Goal: Information Seeking & Learning: Find specific page/section

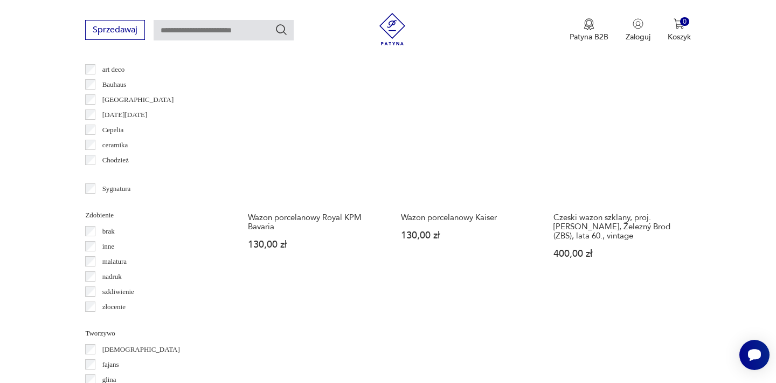
scroll to position [1139, 0]
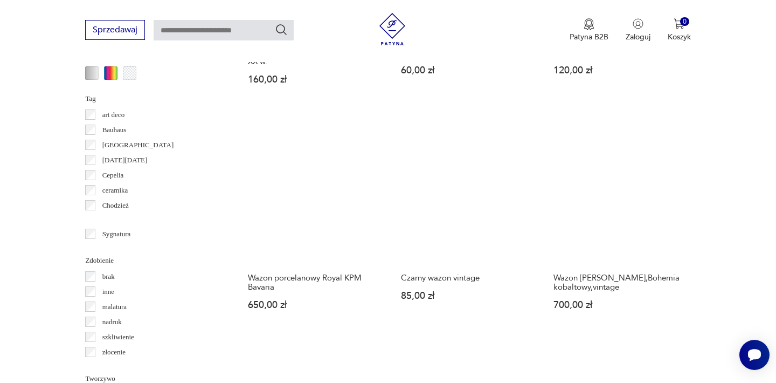
scroll to position [1085, 0]
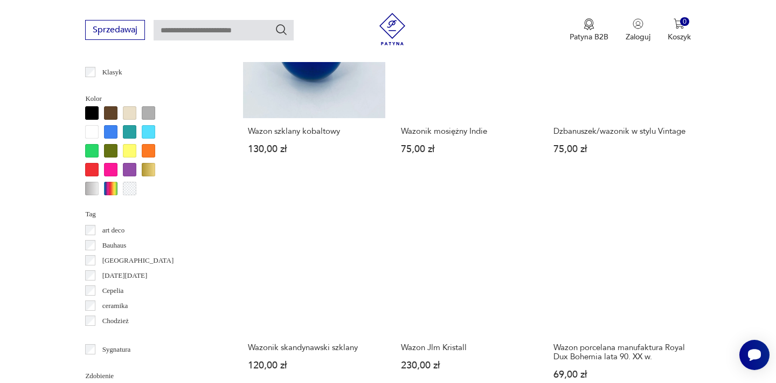
scroll to position [1023, 0]
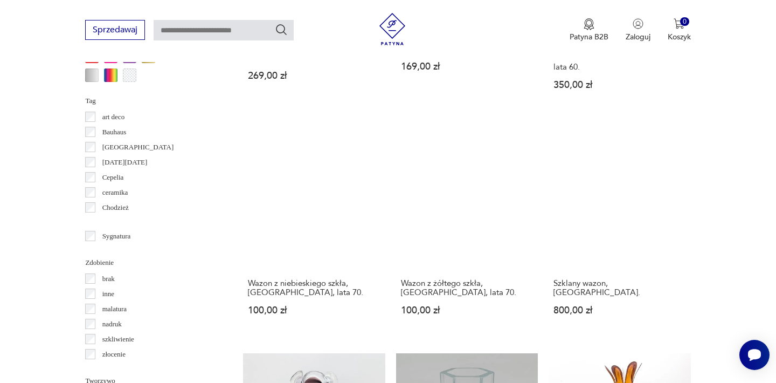
scroll to position [1139, 0]
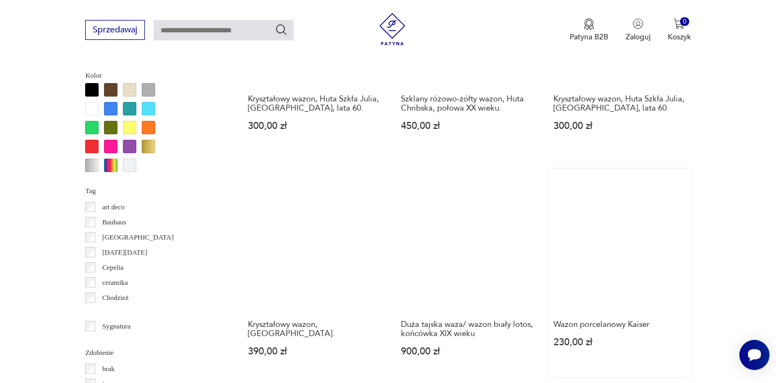
scroll to position [992, 0]
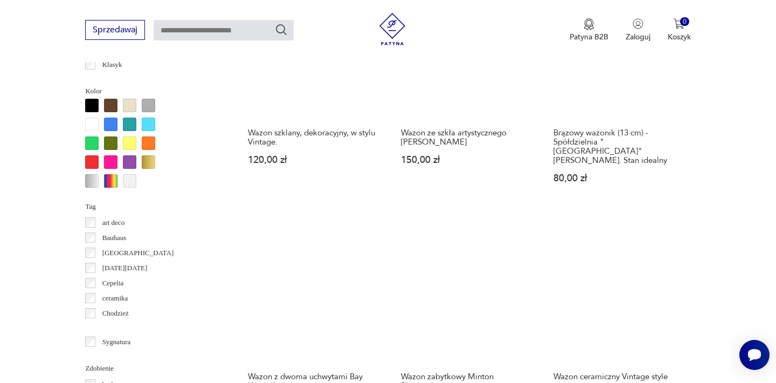
scroll to position [982, 0]
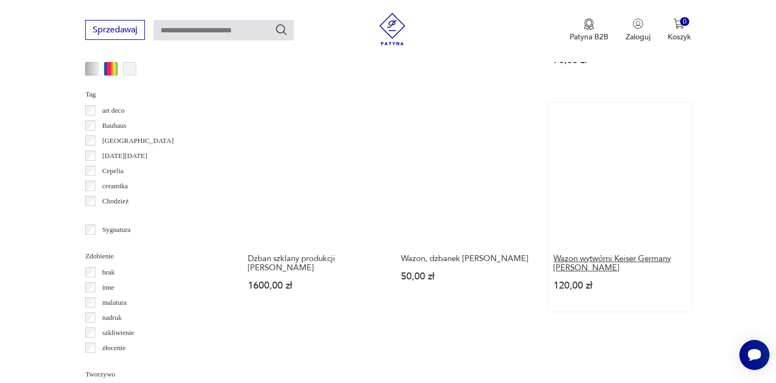
scroll to position [1100, 0]
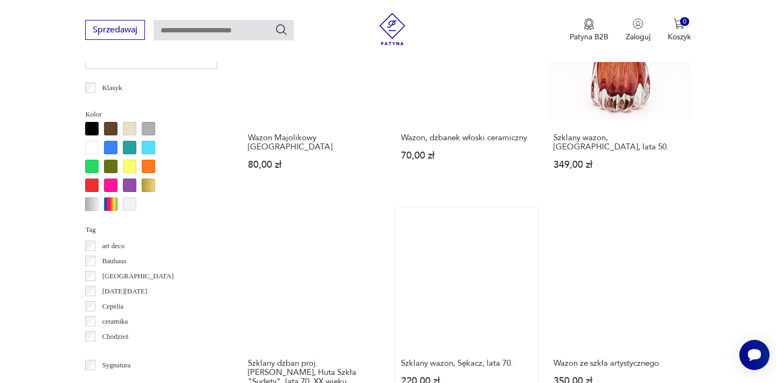
scroll to position [1022, 0]
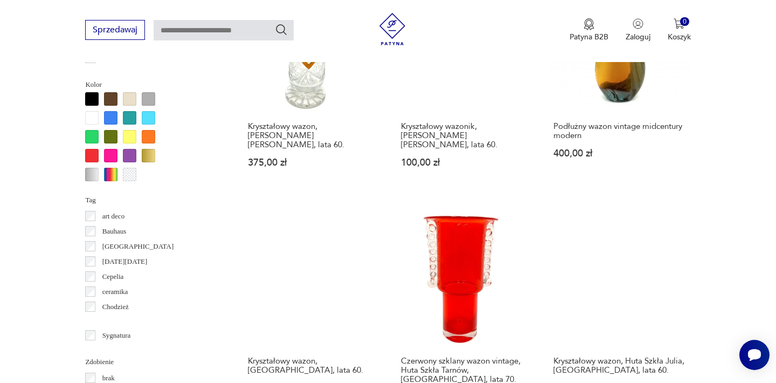
scroll to position [1004, 0]
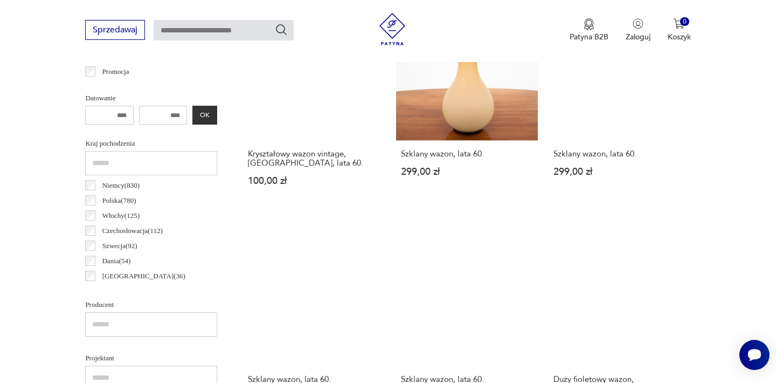
scroll to position [490, 0]
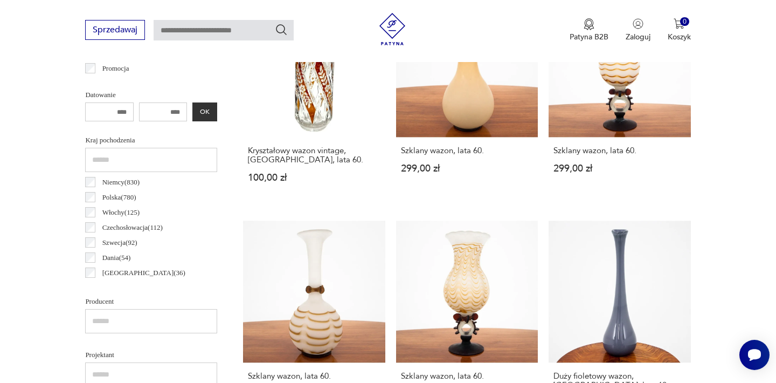
click at [249, 32] on input "text" at bounding box center [224, 30] width 140 height 20
type input "********"
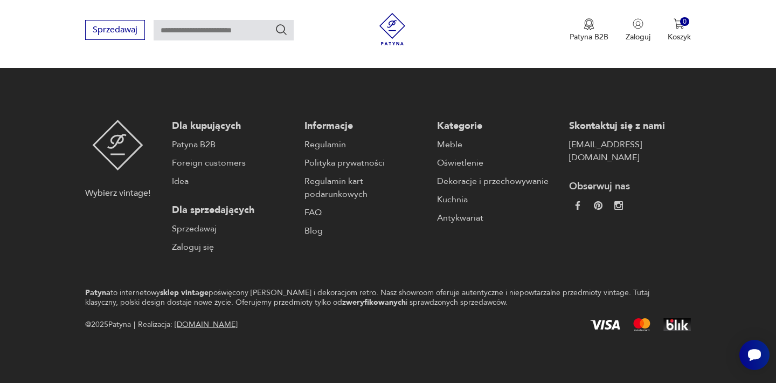
type input "********"
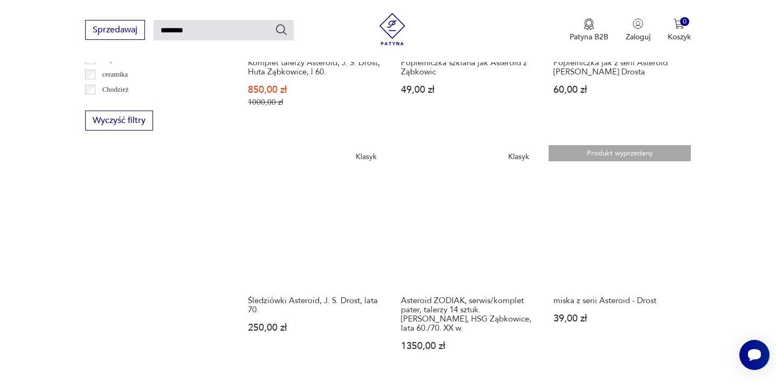
scroll to position [905, 0]
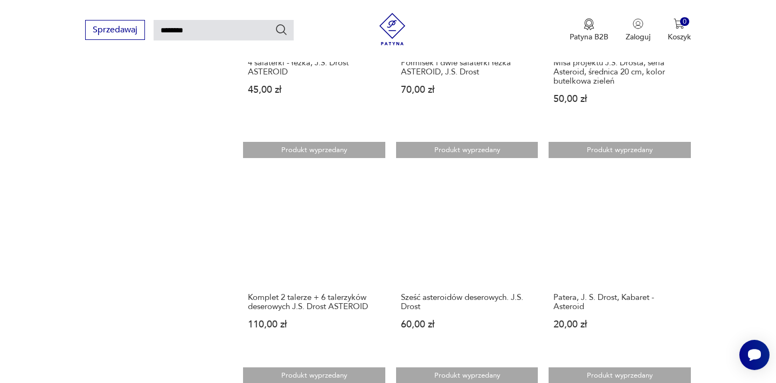
scroll to position [854, 0]
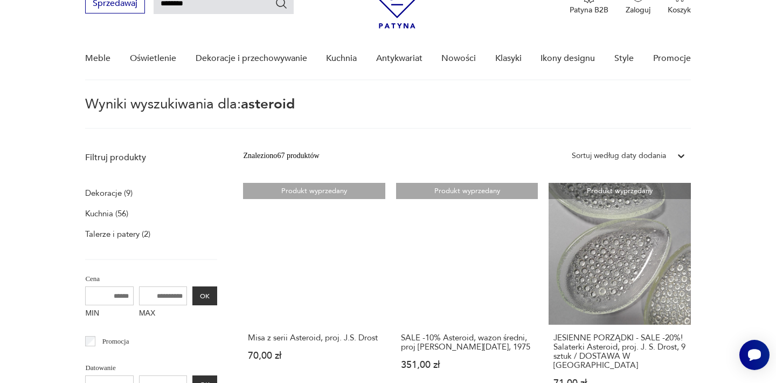
scroll to position [111, 0]
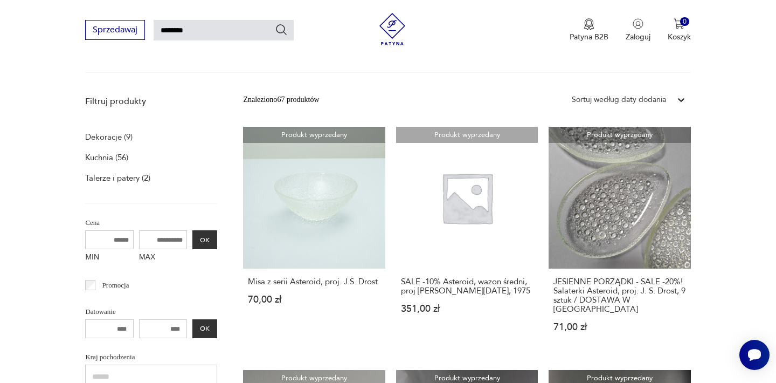
click at [106, 135] on p "Dekoracje (9)" at bounding box center [108, 136] width 47 height 15
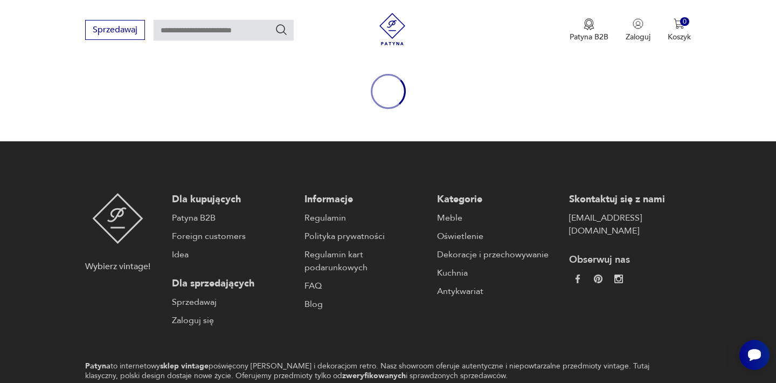
type input "********"
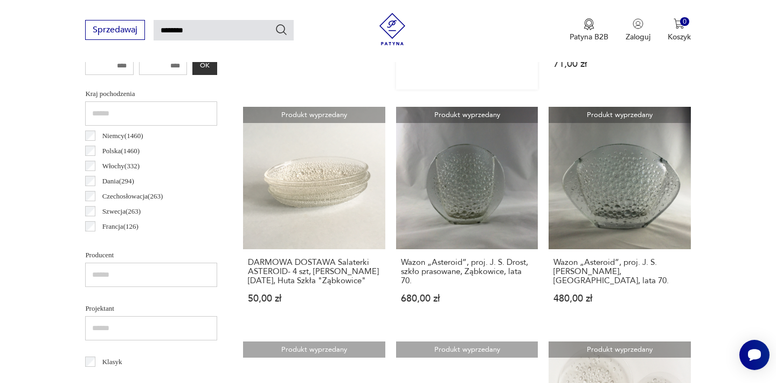
scroll to position [375, 0]
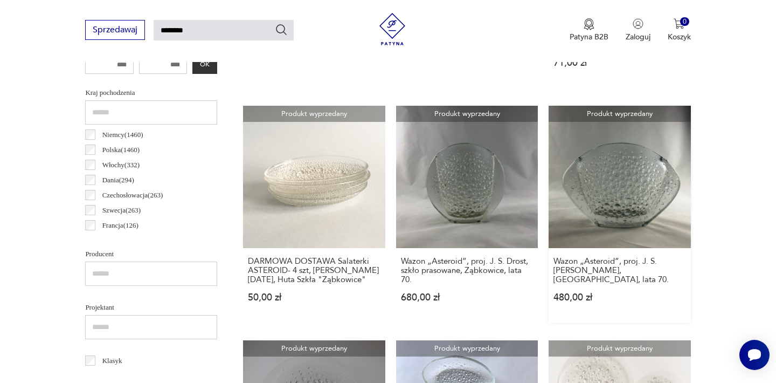
click at [549, 154] on link "Produkt wyprzedany Wazon „Asteroid”, proj. J. S. [PERSON_NAME], Ząbkowice, lata…" at bounding box center [620, 214] width 142 height 217
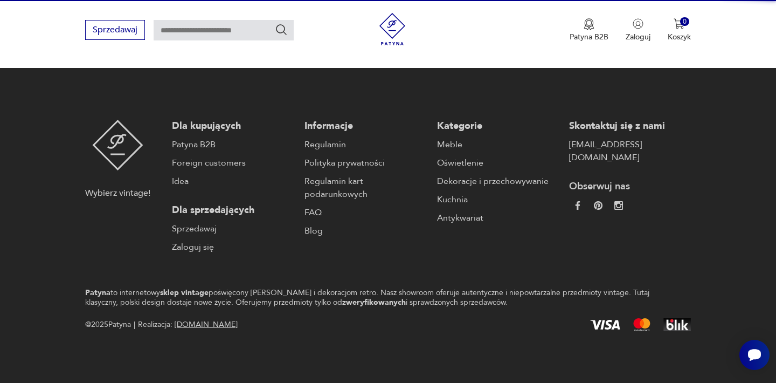
scroll to position [66, 0]
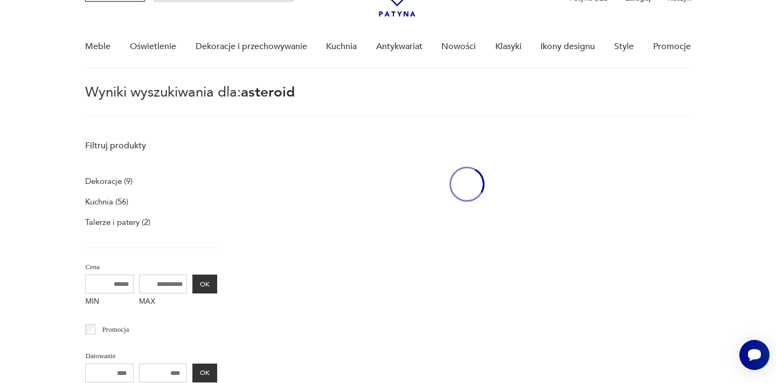
type input "********"
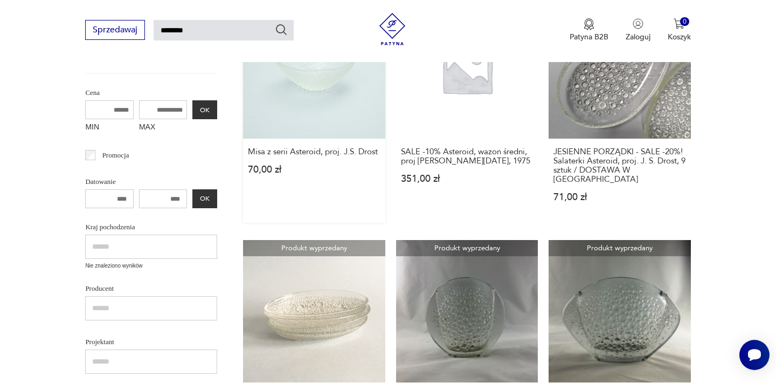
scroll to position [359, 0]
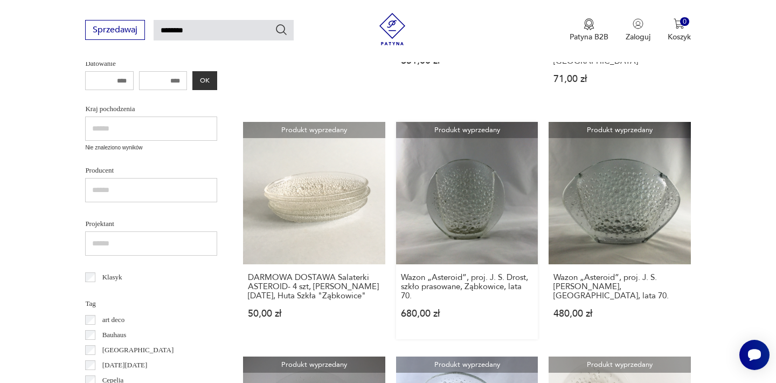
click at [396, 192] on link "Produkt wyprzedany Wazon „Asteroid”, proj. J. S. Drost, szkło prasowane, Ząbkow…" at bounding box center [467, 230] width 142 height 217
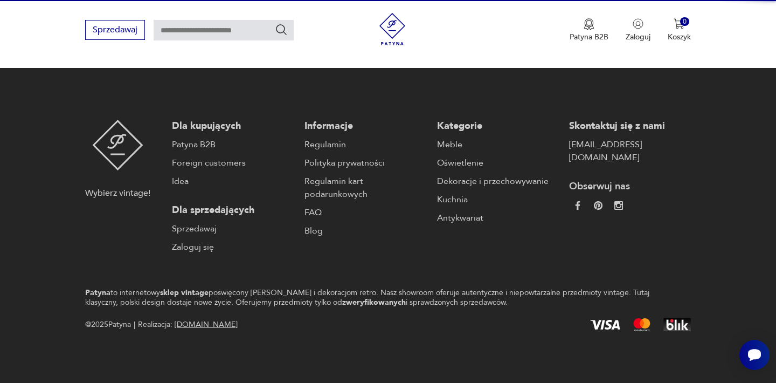
scroll to position [116, 0]
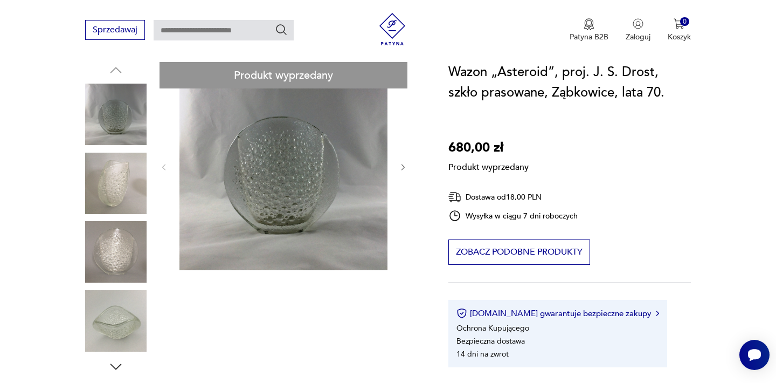
type input "********"
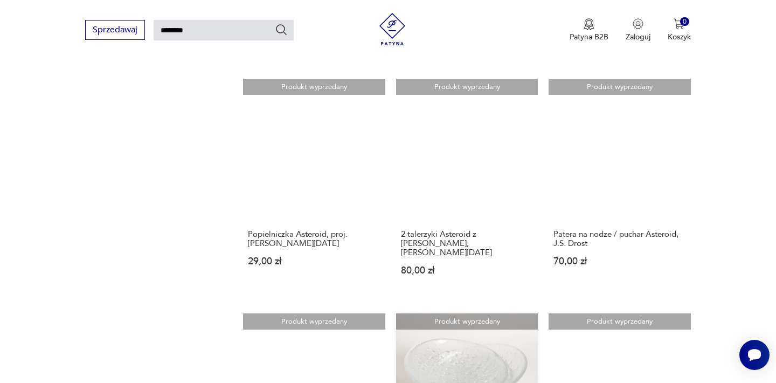
scroll to position [902, 0]
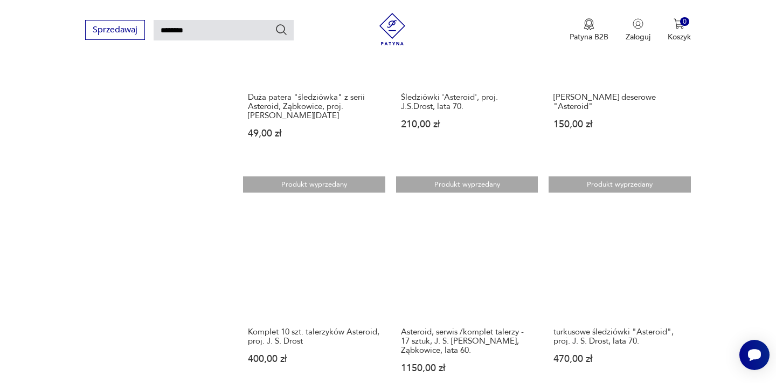
scroll to position [808, 0]
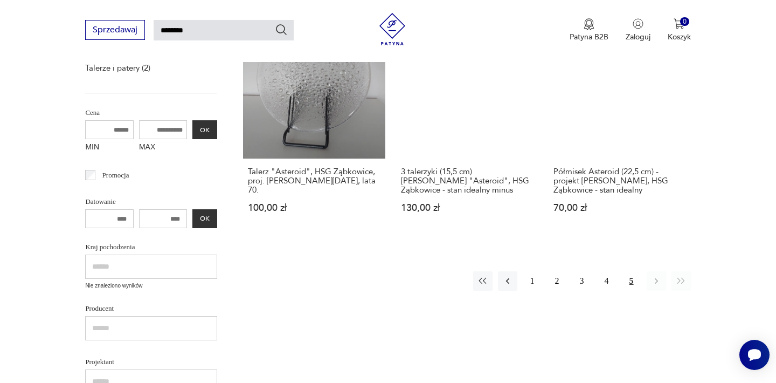
scroll to position [221, 0]
